Goal: Transaction & Acquisition: Purchase product/service

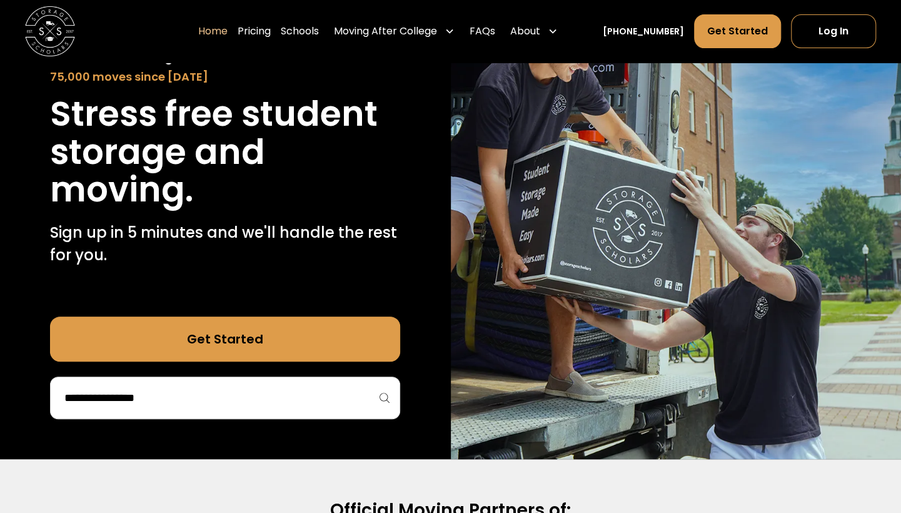
scroll to position [128, 0]
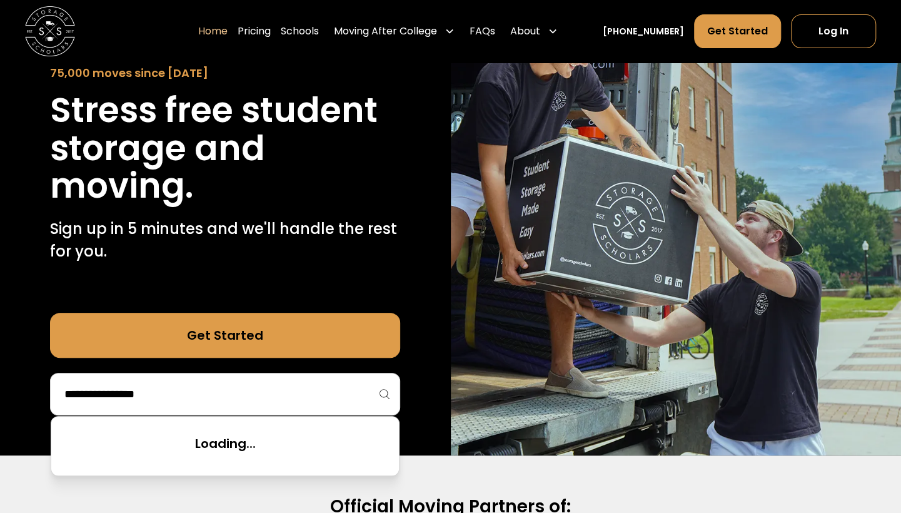
click at [293, 401] on input "search" at bounding box center [225, 393] width 324 height 21
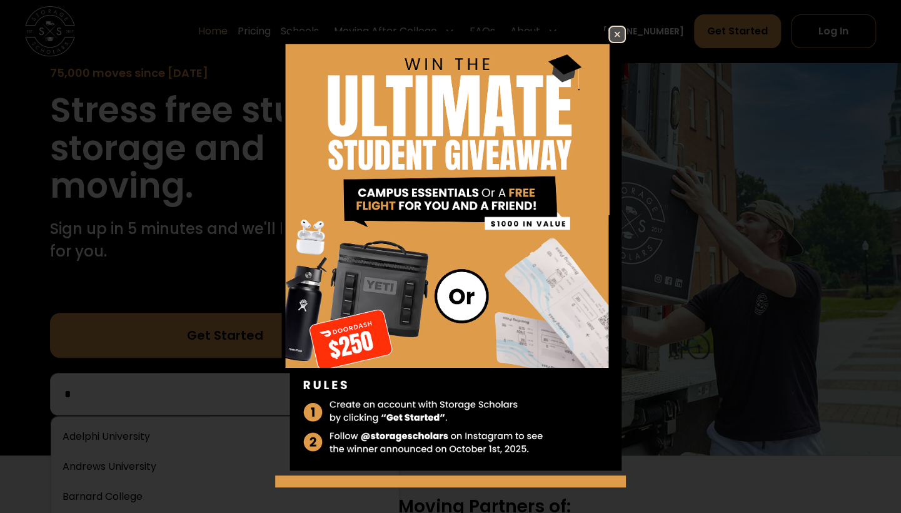
click at [610, 33] on img at bounding box center [617, 34] width 15 height 15
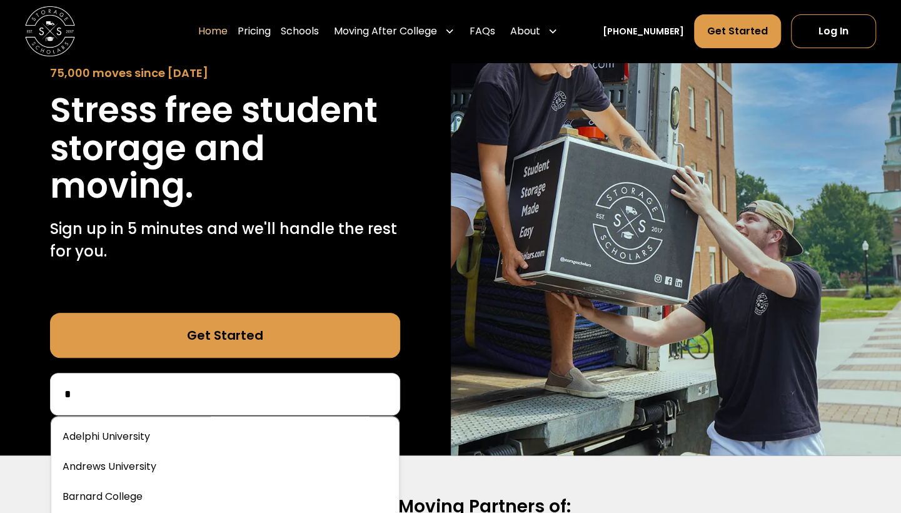
click at [238, 398] on input "*" at bounding box center [225, 393] width 324 height 21
click at [169, 394] on input "***" at bounding box center [225, 393] width 324 height 21
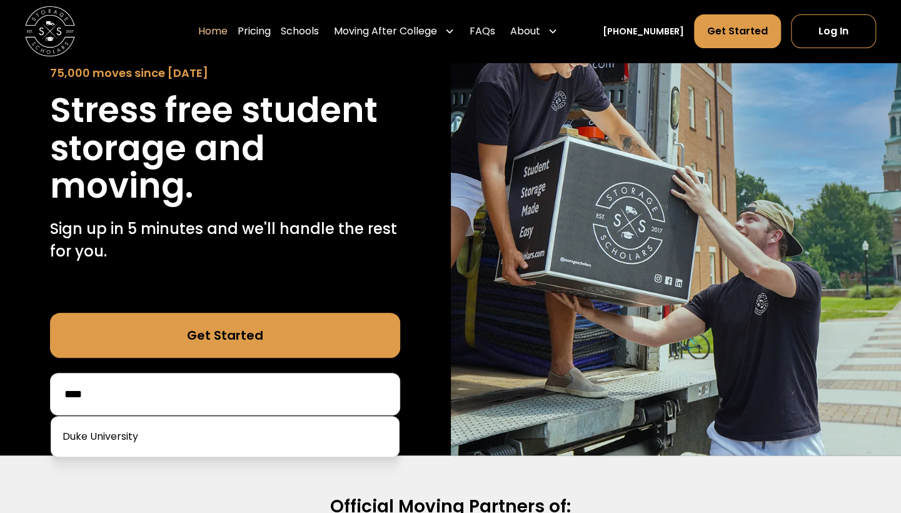
type input "****"
click at [139, 449] on link at bounding box center [225, 437] width 338 height 28
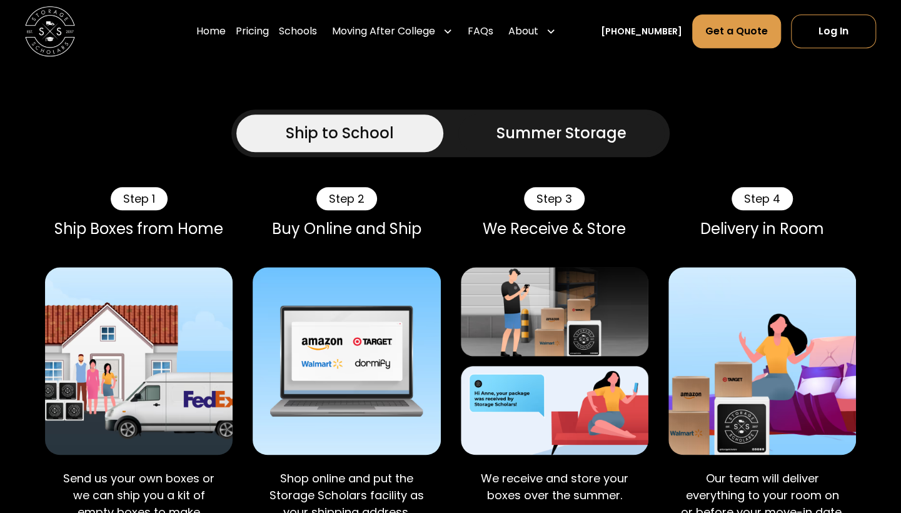
scroll to position [663, 0]
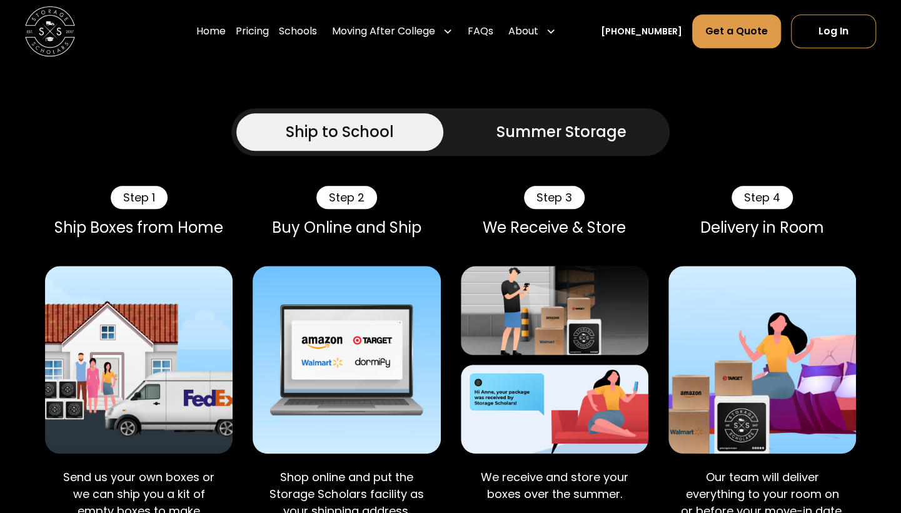
click at [503, 121] on div "Summer Storage" at bounding box center [561, 132] width 130 height 23
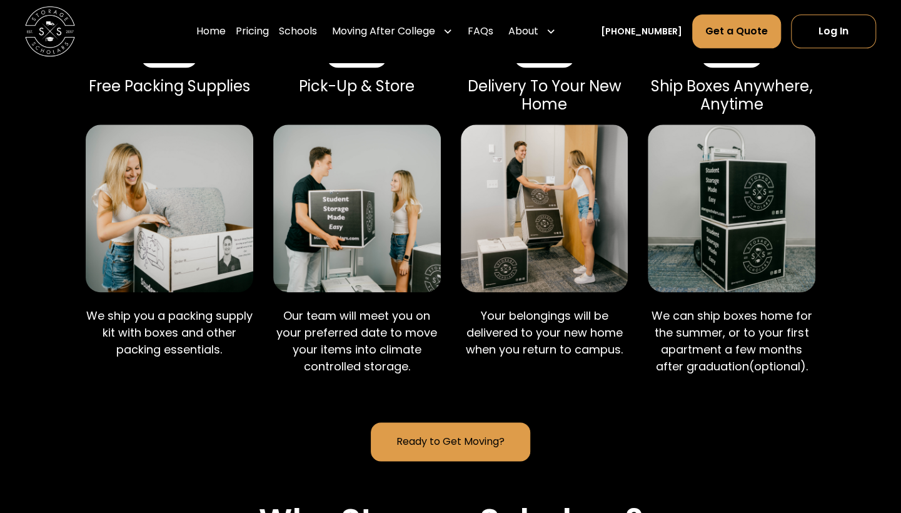
scroll to position [824, 0]
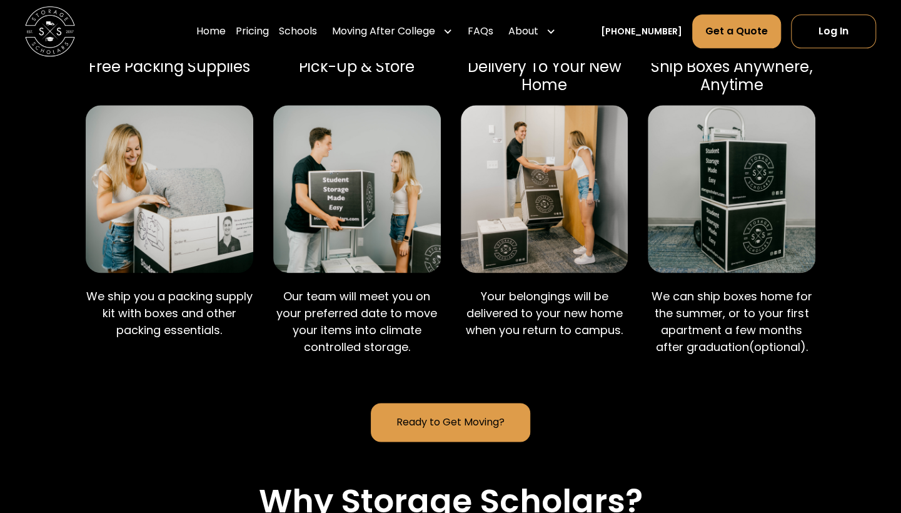
click at [463, 403] on link "Ready to Get Moving?" at bounding box center [450, 422] width 159 height 39
